Goal: Find specific page/section: Find specific page/section

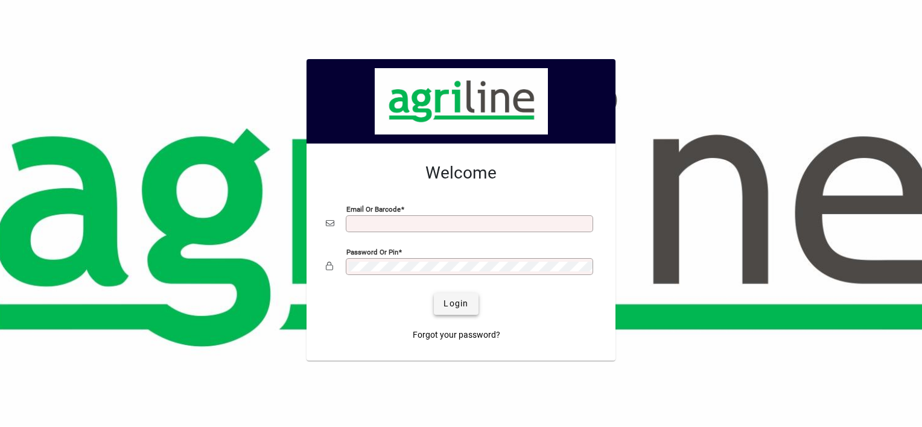
type input "**********"
click at [468, 299] on span "submit" at bounding box center [456, 304] width 44 height 29
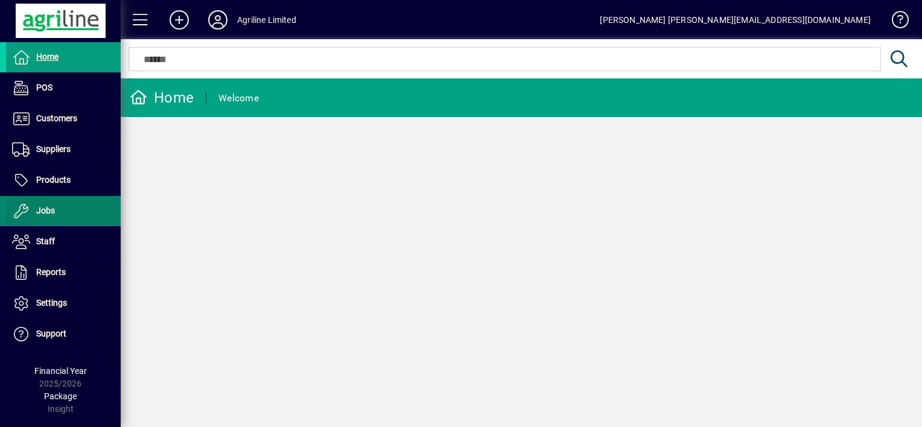
click at [81, 211] on span at bounding box center [63, 211] width 115 height 29
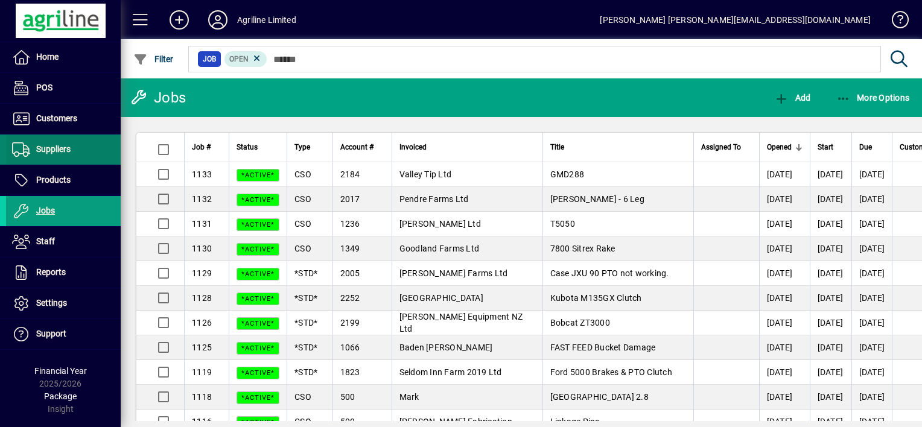
click at [88, 157] on span at bounding box center [63, 149] width 115 height 29
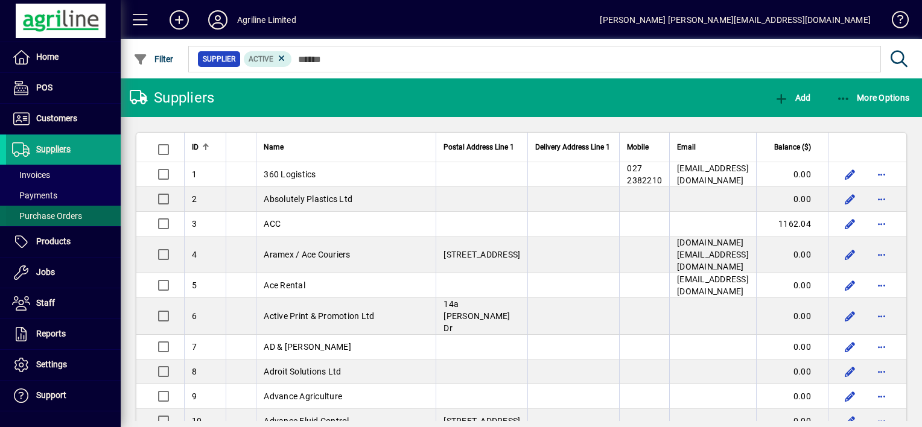
click at [84, 218] on span at bounding box center [63, 215] width 115 height 29
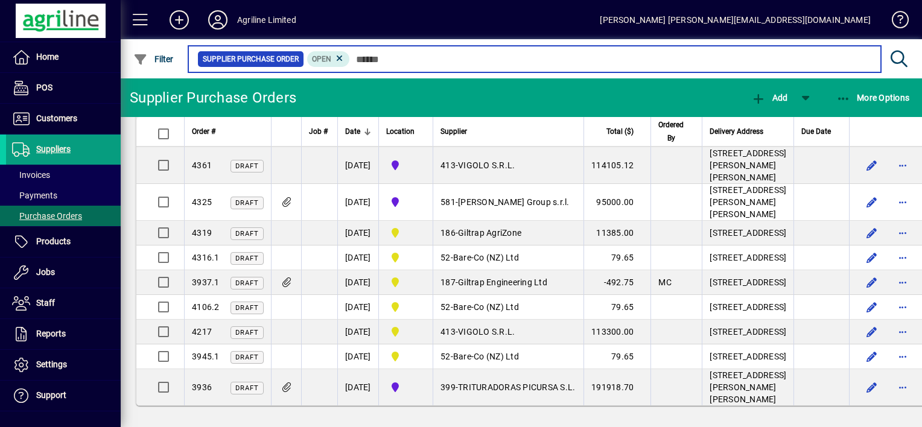
scroll to position [922, 0]
